Goal: Find specific page/section: Find specific page/section

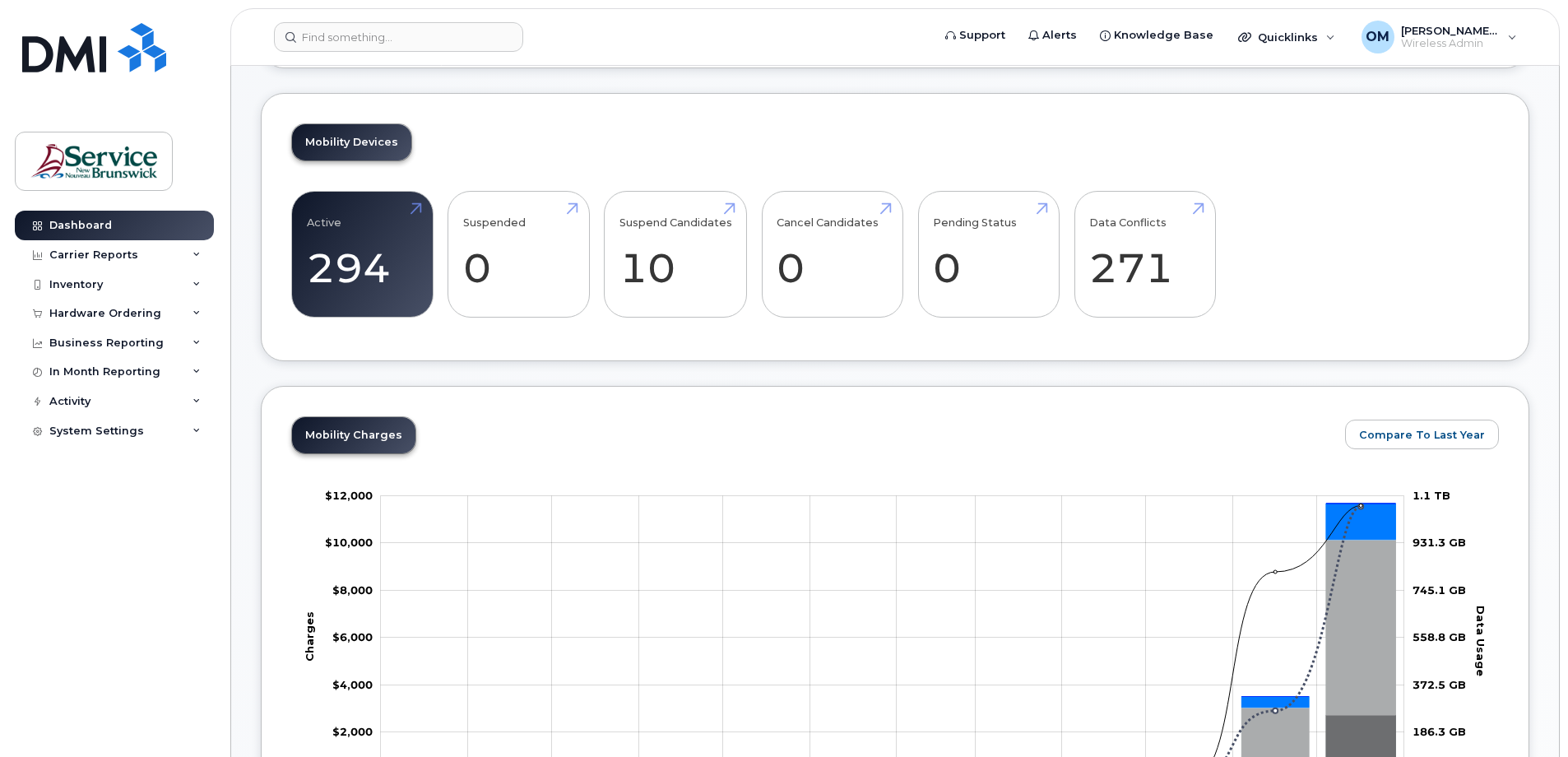
scroll to position [329, 0]
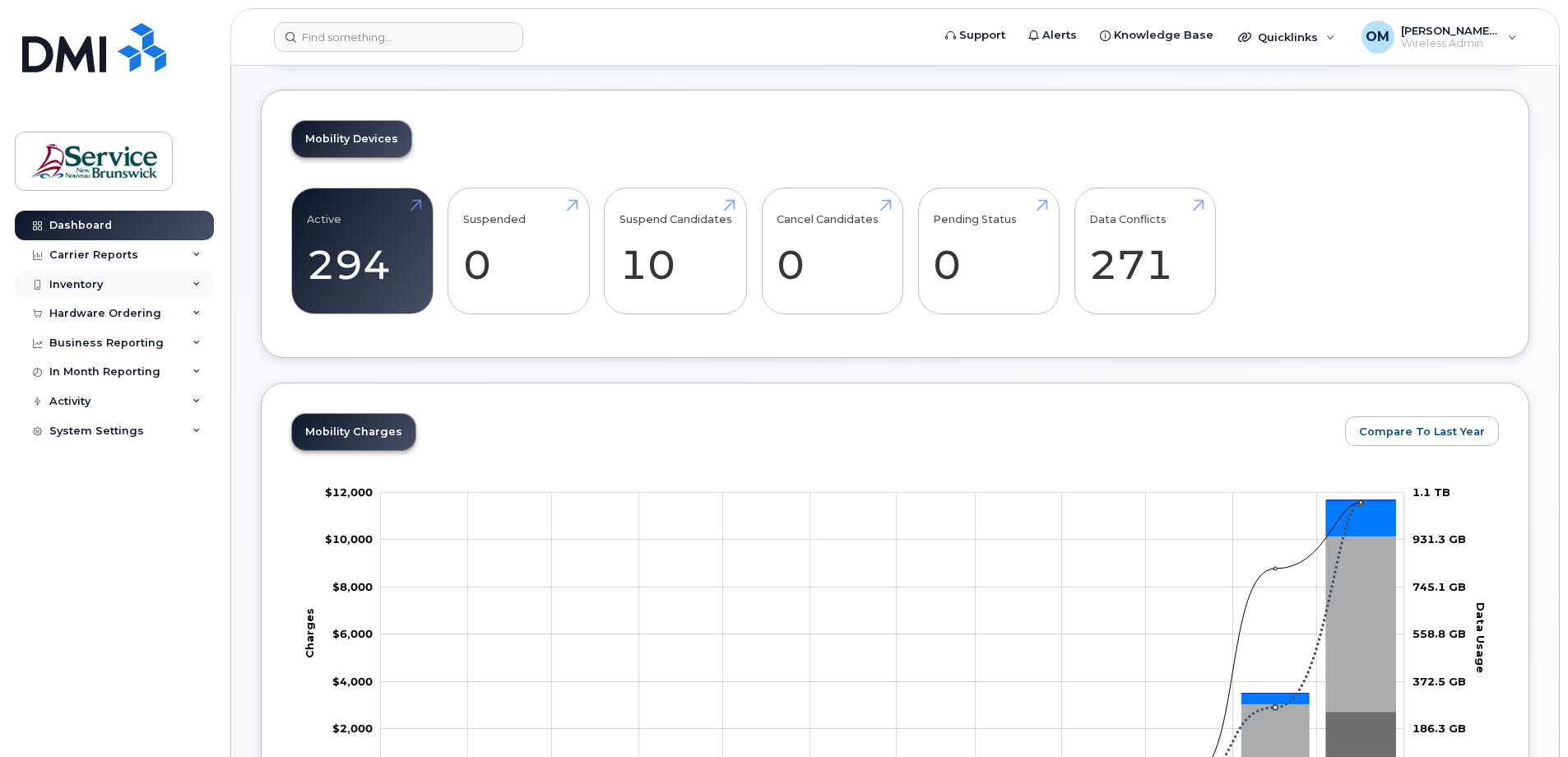
click at [151, 280] on div "Inventory" at bounding box center [115, 285] width 199 height 30
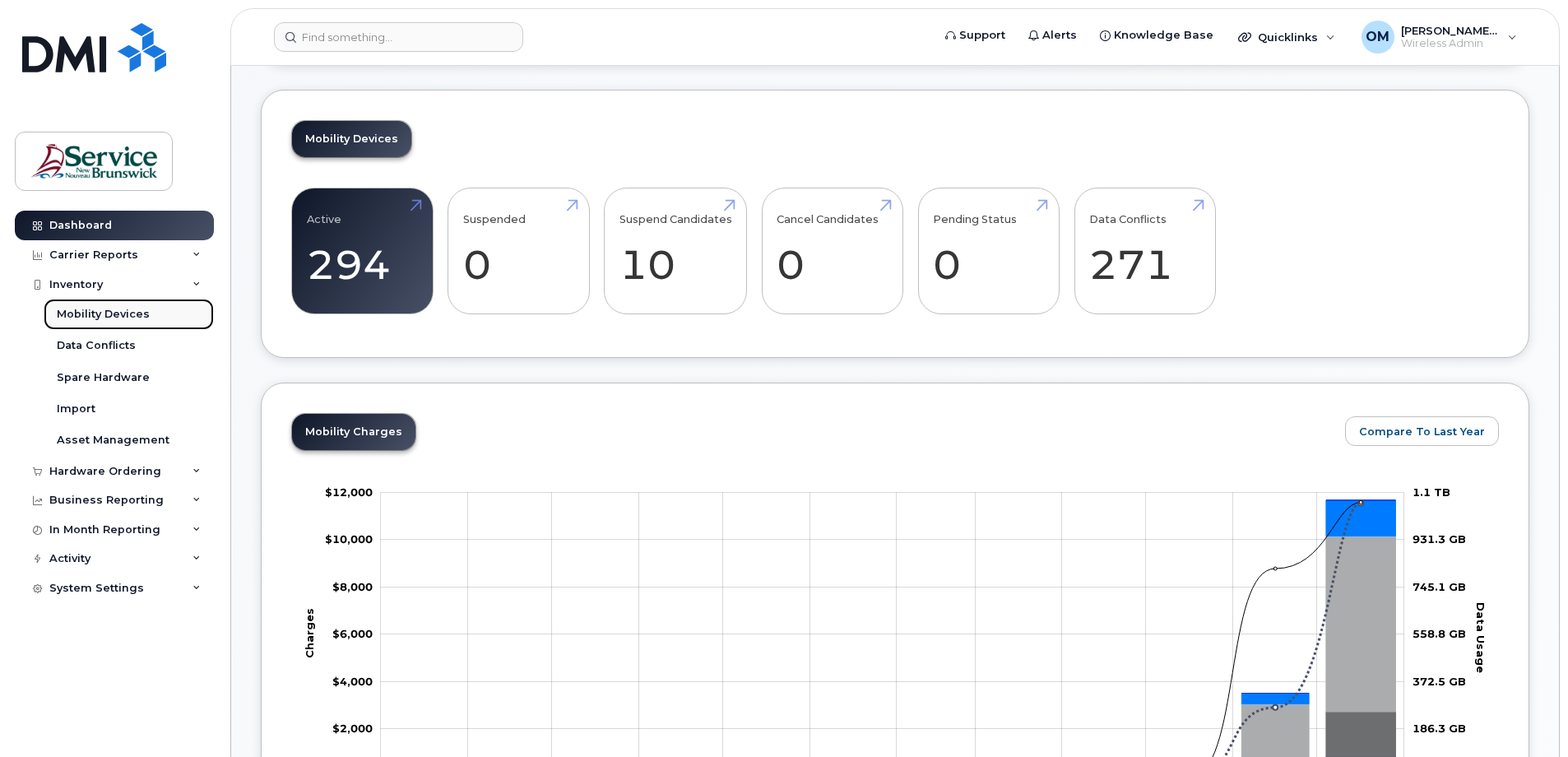
click at [128, 322] on div "Mobility Devices" at bounding box center [103, 314] width 93 height 15
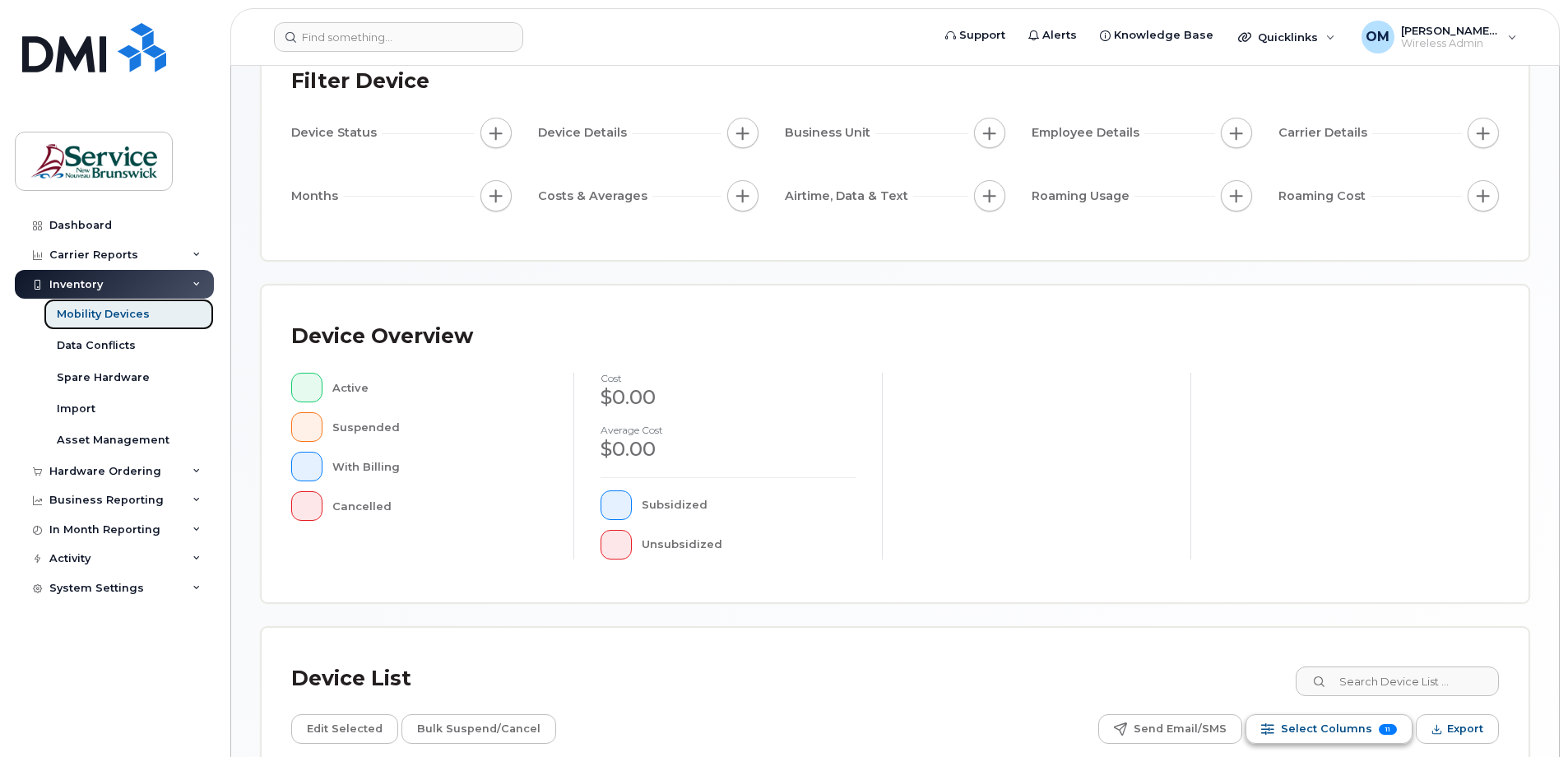
scroll to position [329, 0]
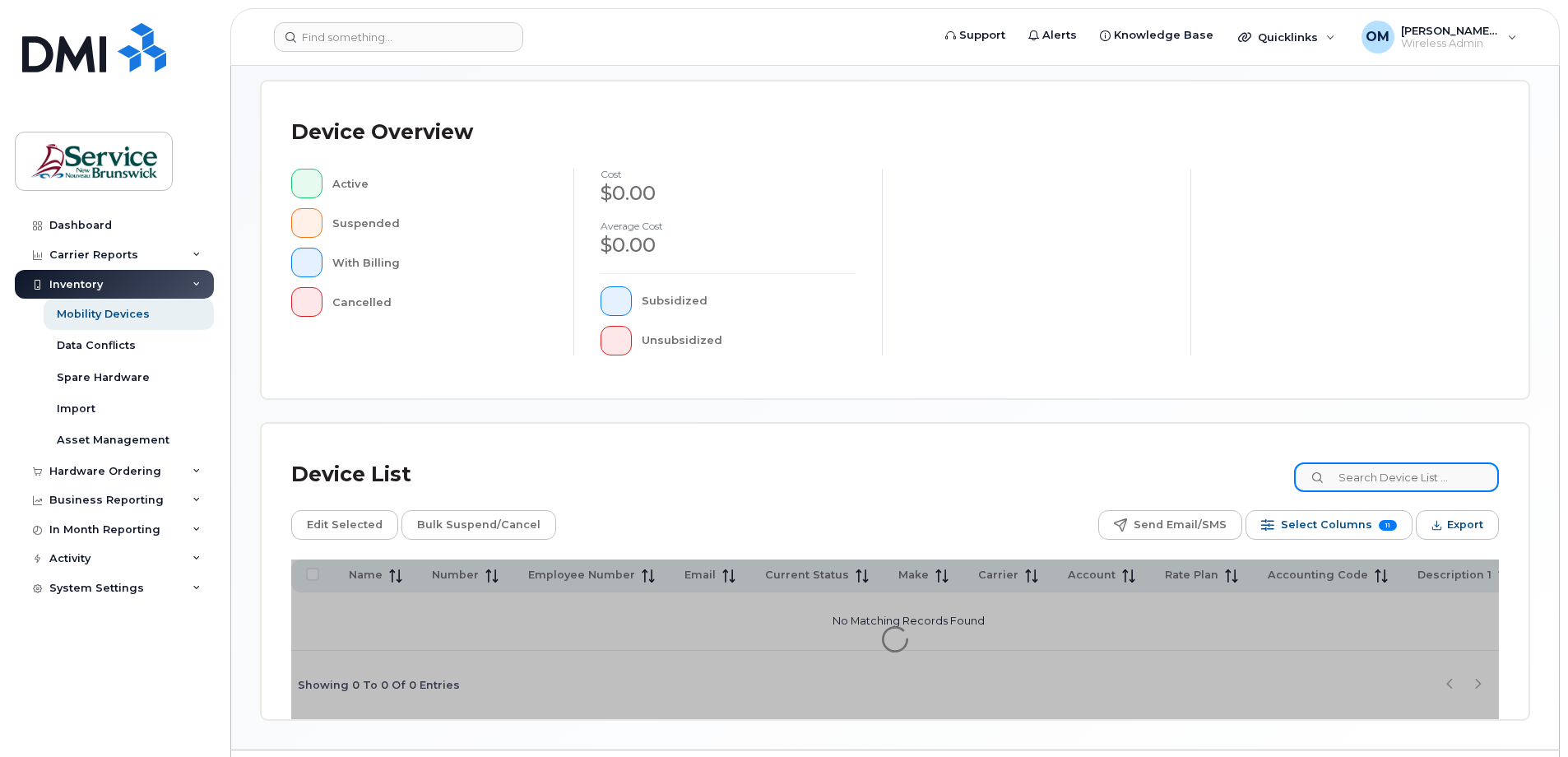
click at [1395, 480] on input at bounding box center [1396, 478] width 204 height 30
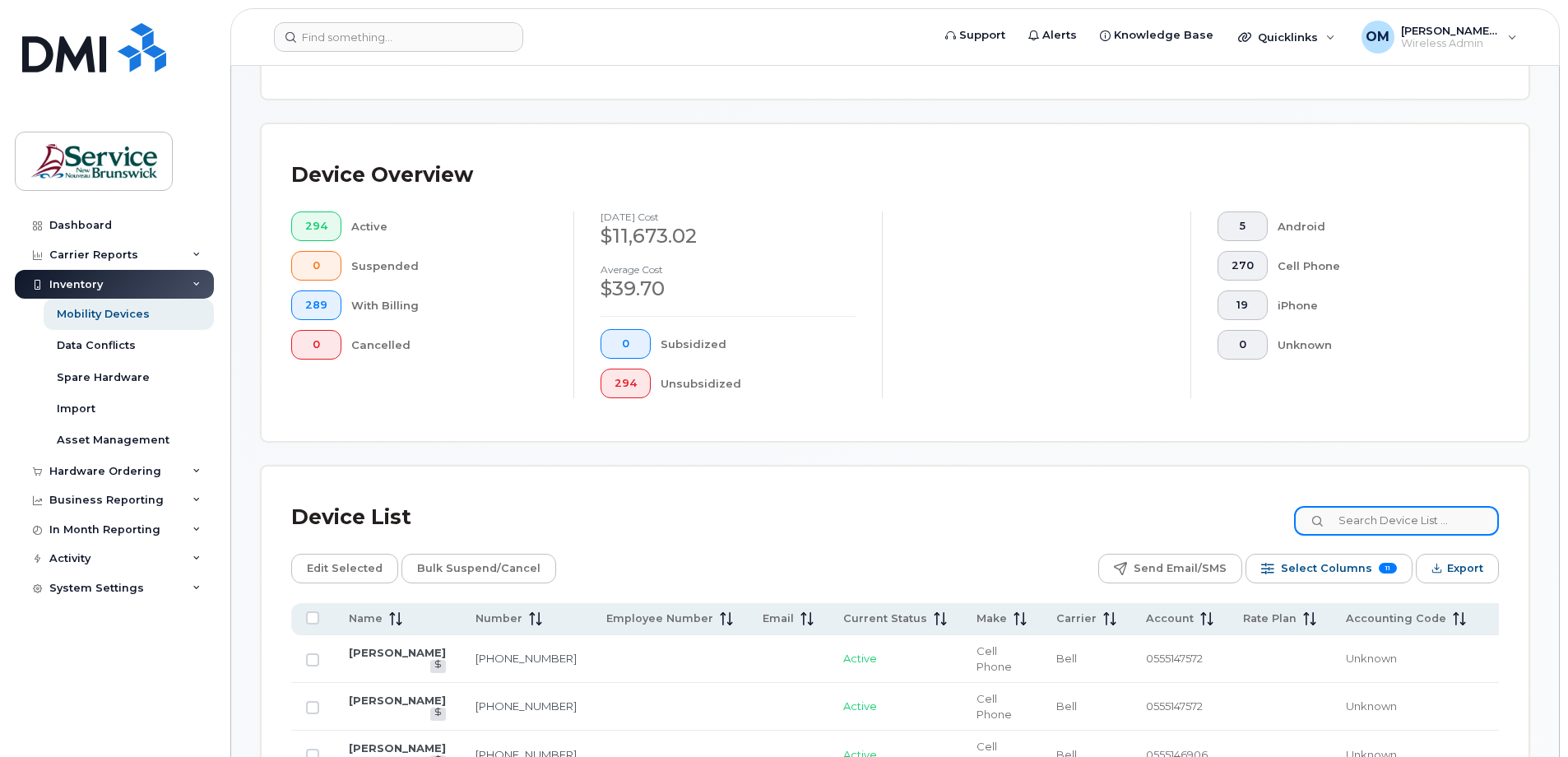
scroll to position [372, 0]
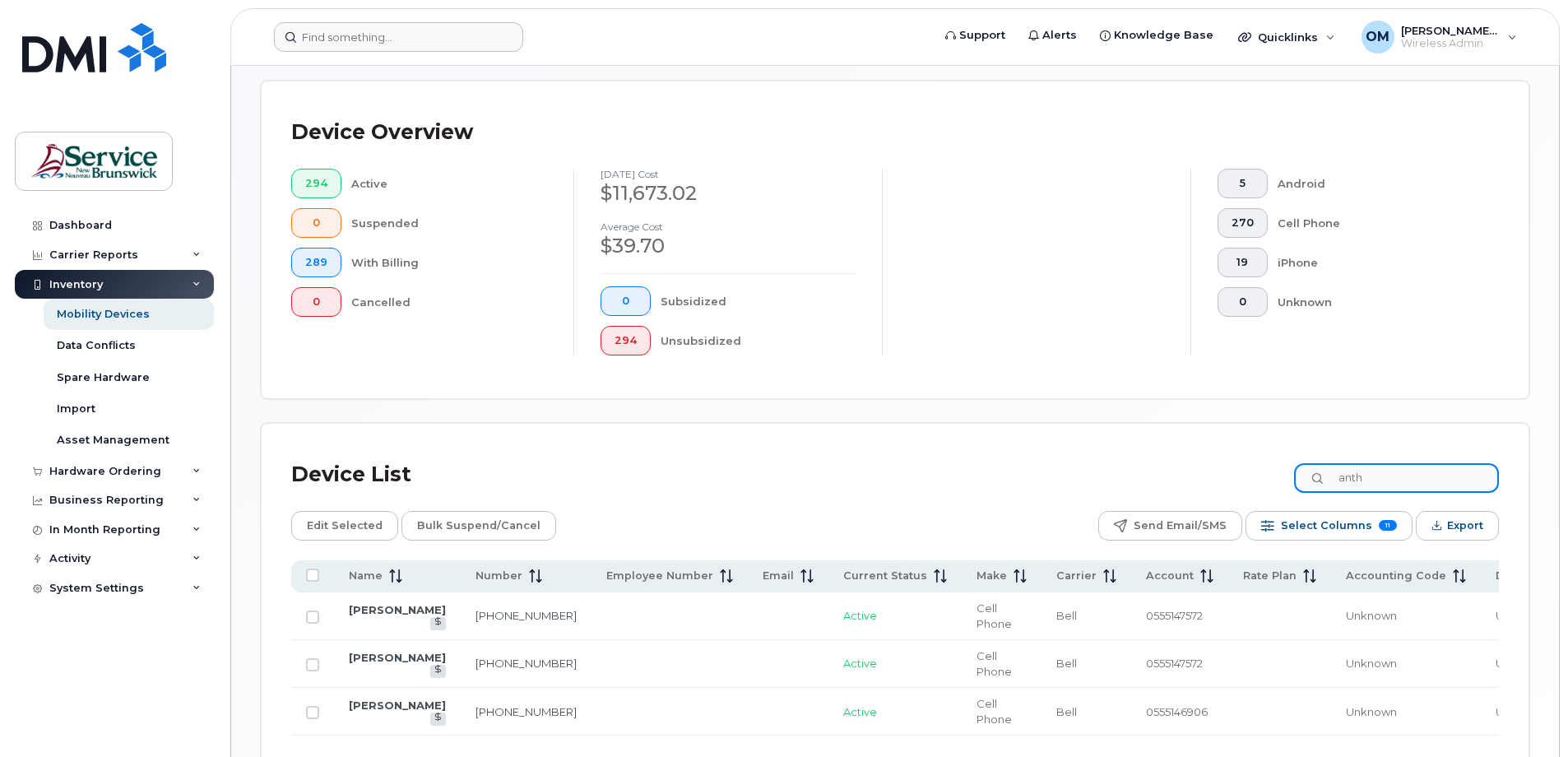
type input "anth"
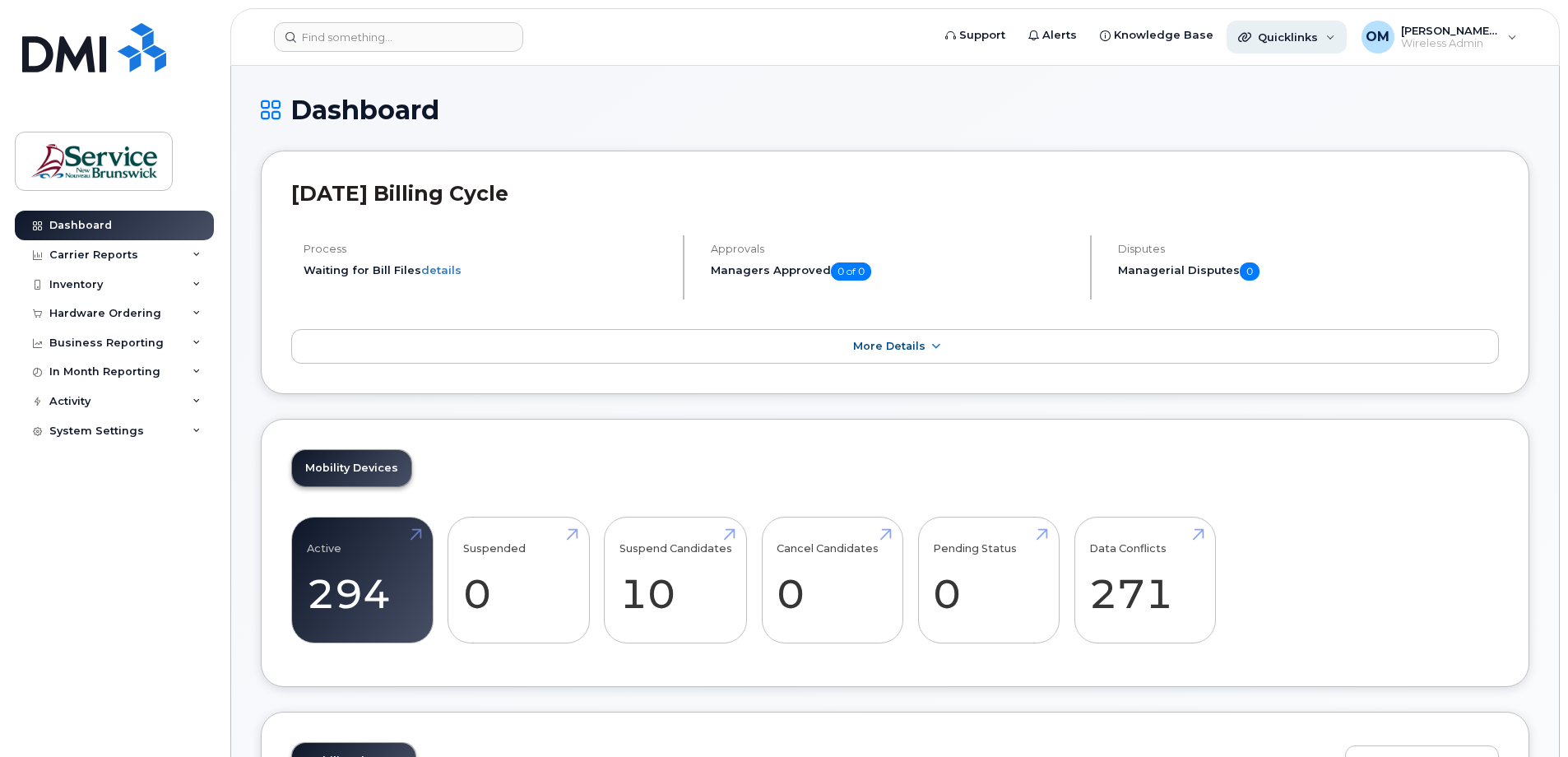
click at [1280, 40] on span "Quicklinks" at bounding box center [1288, 37] width 60 height 13
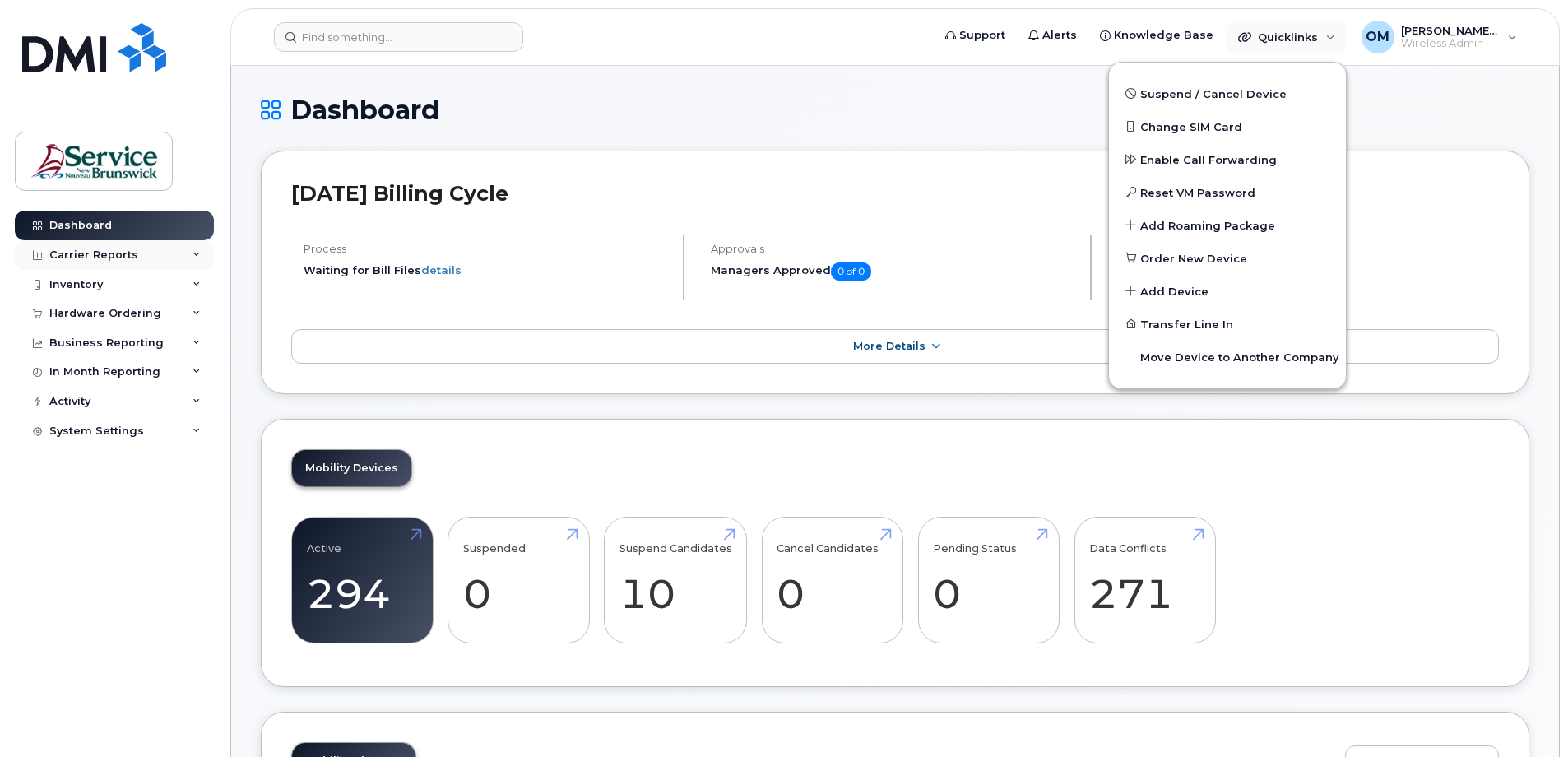
click at [181, 256] on div "Carrier Reports" at bounding box center [115, 256] width 199 height 30
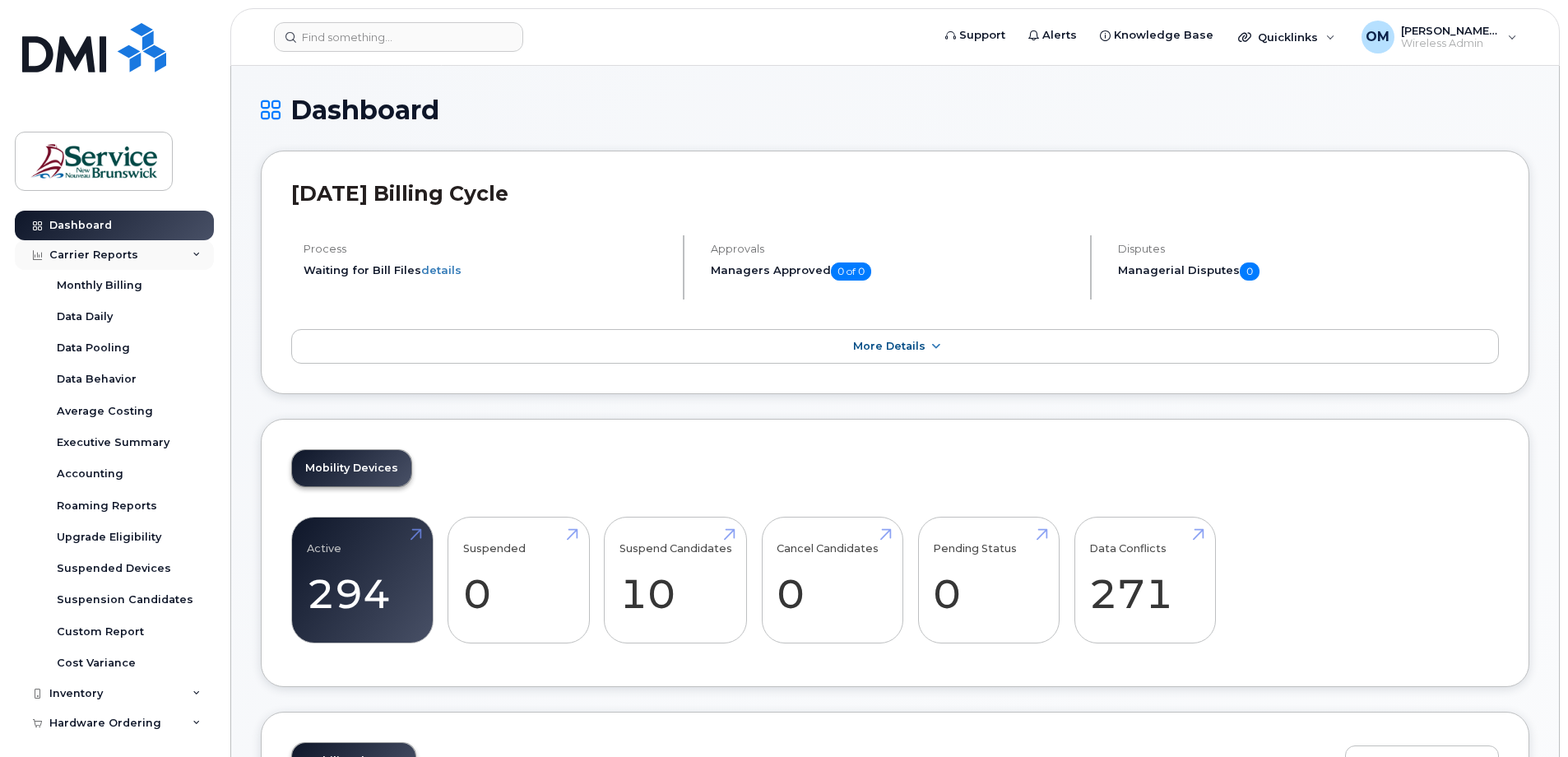
click at [174, 256] on div "Carrier Reports" at bounding box center [115, 256] width 199 height 30
